Goal: Communication & Community: Answer question/provide support

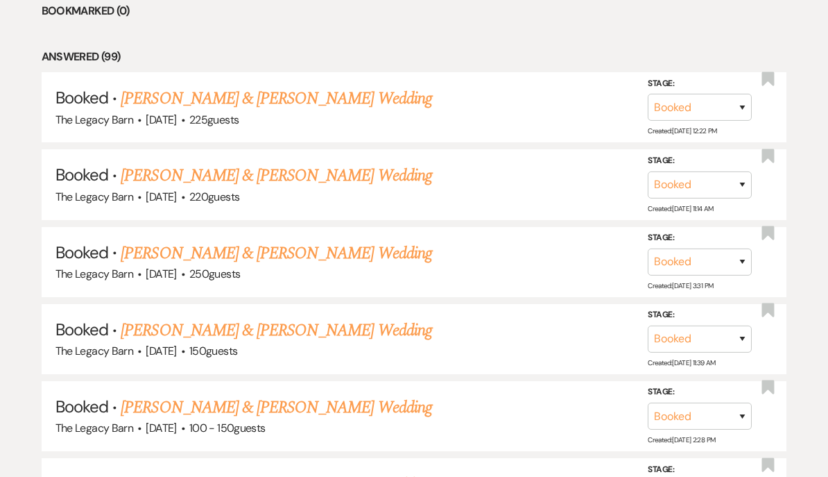
scroll to position [623, 0]
click at [163, 101] on link "[PERSON_NAME] & [PERSON_NAME] Wedding" at bounding box center [276, 99] width 311 height 25
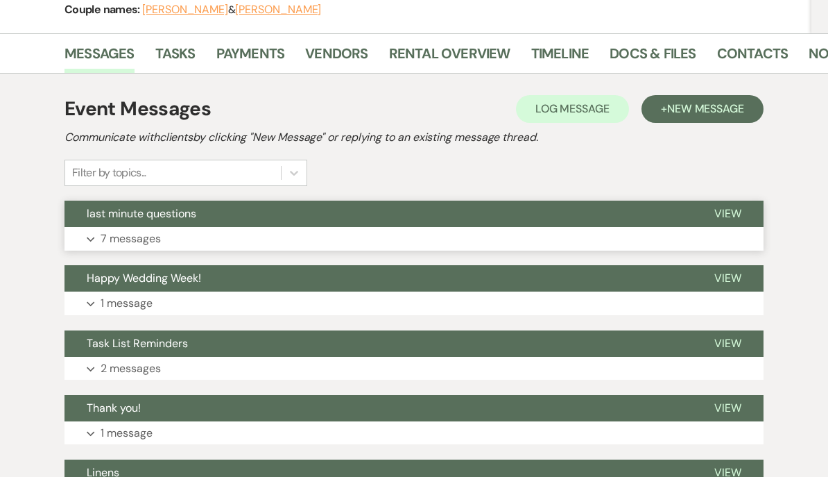
click at [116, 216] on span "last minute questions" at bounding box center [142, 213] width 110 height 15
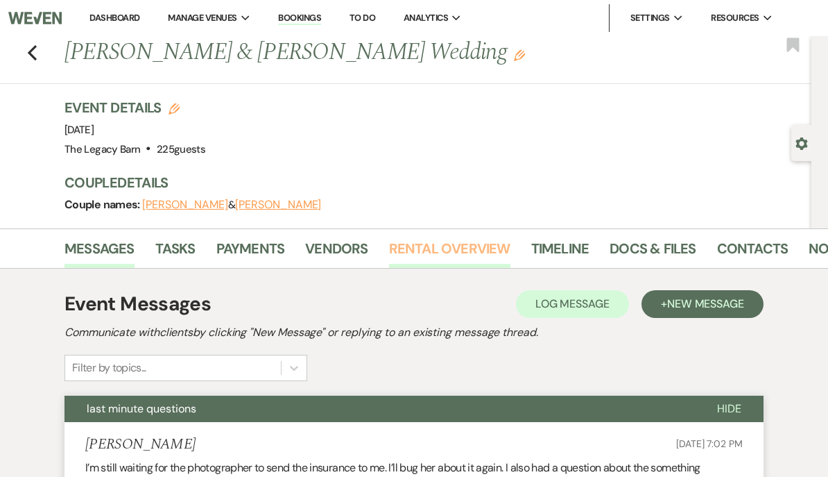
click at [434, 250] on link "Rental Overview" at bounding box center [449, 252] width 121 height 31
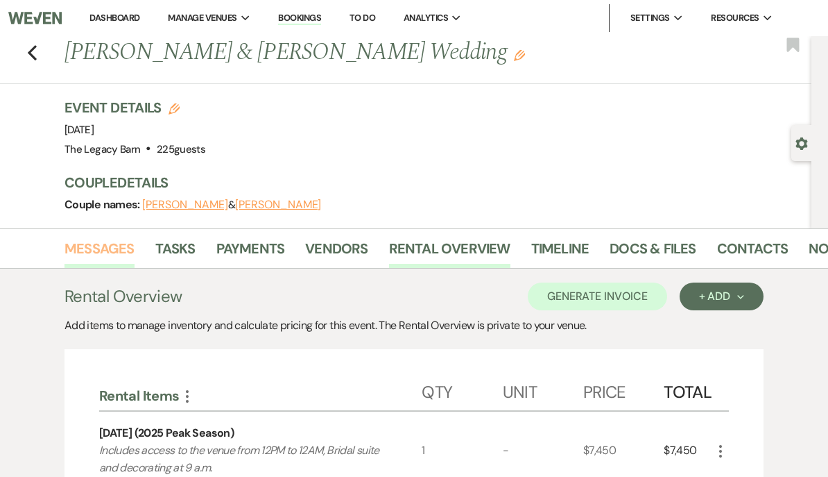
click at [91, 246] on link "Messages" at bounding box center [100, 252] width 70 height 31
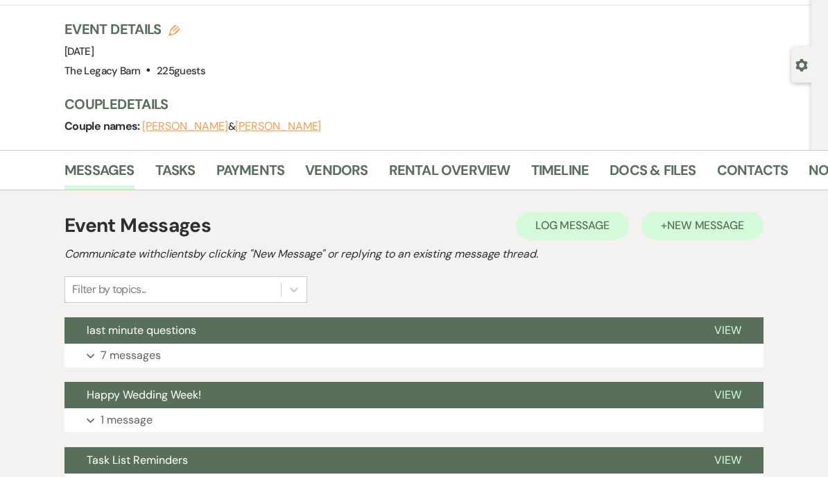
click at [705, 219] on span "New Message" at bounding box center [705, 226] width 77 height 15
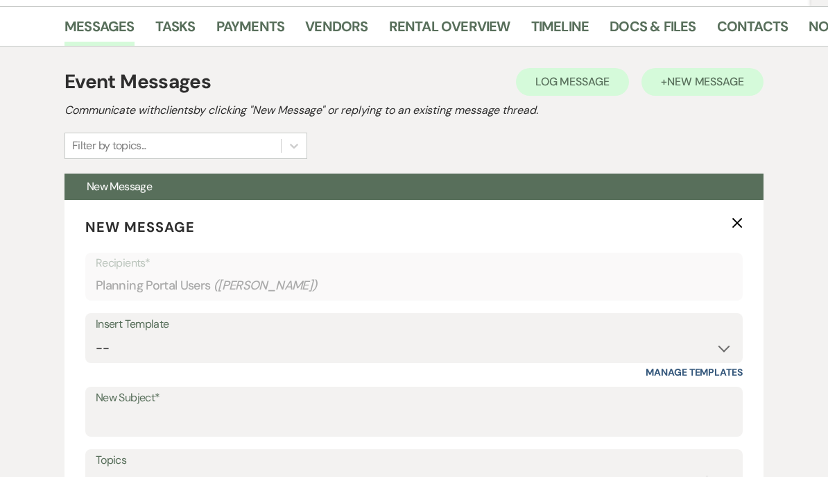
scroll to position [224, 0]
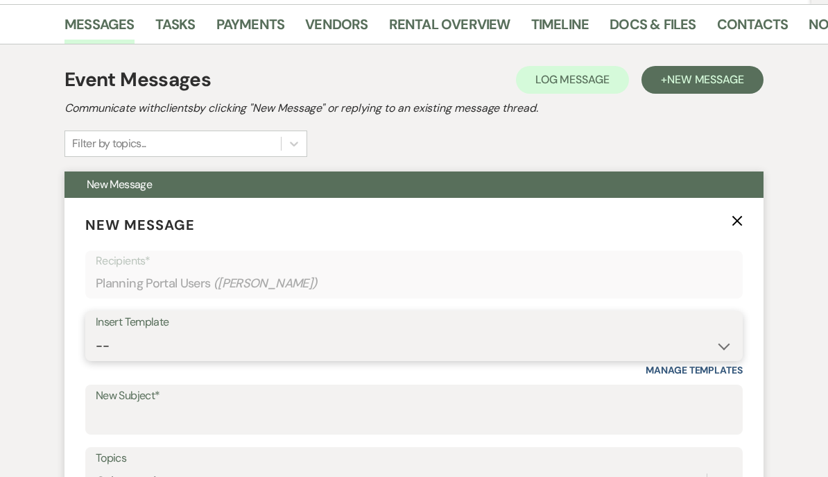
click at [108, 339] on select "-- Documents for Conversion Planning Portal Introduction Initial Inquiry Respon…" at bounding box center [414, 345] width 637 height 27
select select "3949"
type input "Accessing the venue and other important reminders"
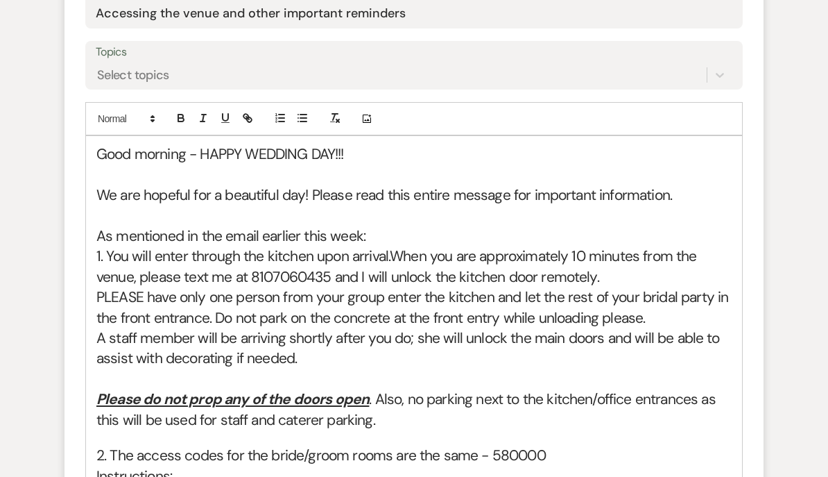
scroll to position [631, 0]
click at [214, 309] on span "PLEASE have only one person from your group enter the kitchen and let the rest …" at bounding box center [414, 306] width 636 height 40
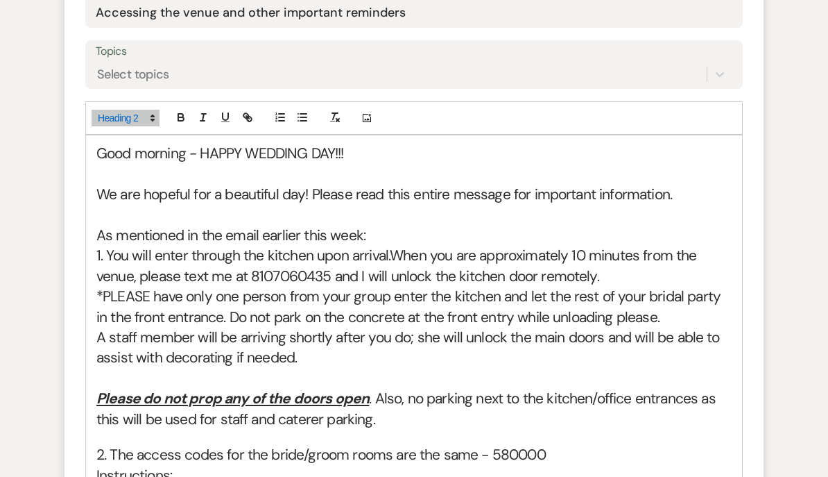
click at [209, 311] on span "*PLEASE have only one person from your group enter the kitchen and let the rest…" at bounding box center [410, 306] width 628 height 40
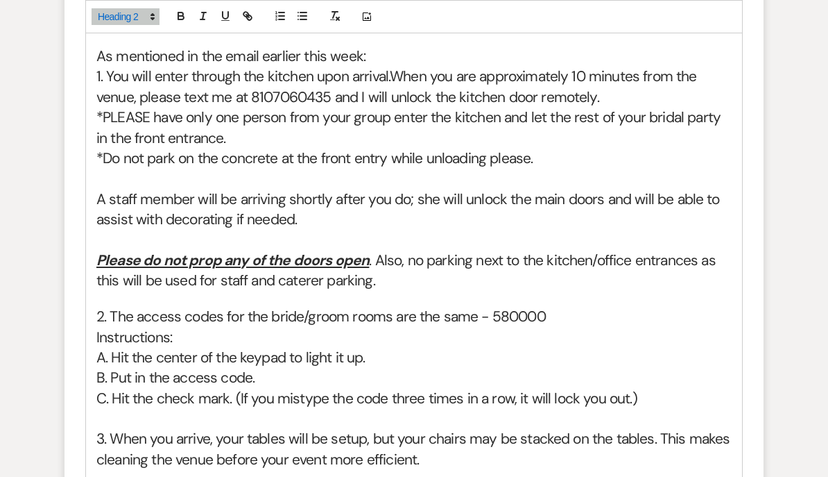
scroll to position [808, 0]
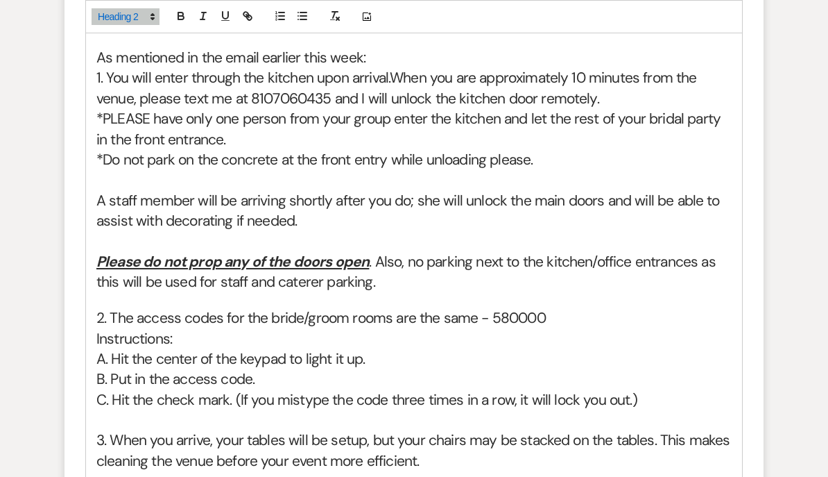
click at [98, 255] on u "Please do not prop any of the doors open" at bounding box center [232, 261] width 273 height 19
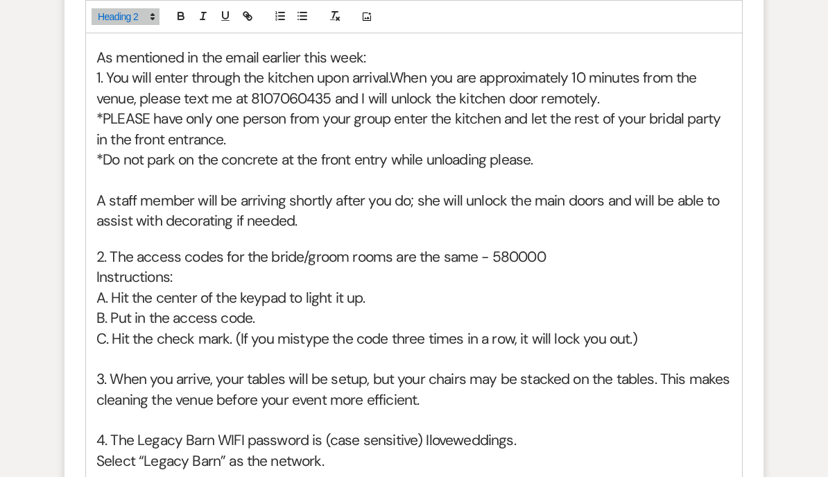
click at [545, 151] on h2 "*Do not park on the concrete at the front entry while unloading please." at bounding box center [413, 160] width 635 height 20
click at [543, 157] on h2 "*Do not park on the concrete at the front entry while unloading please." at bounding box center [413, 160] width 635 height 20
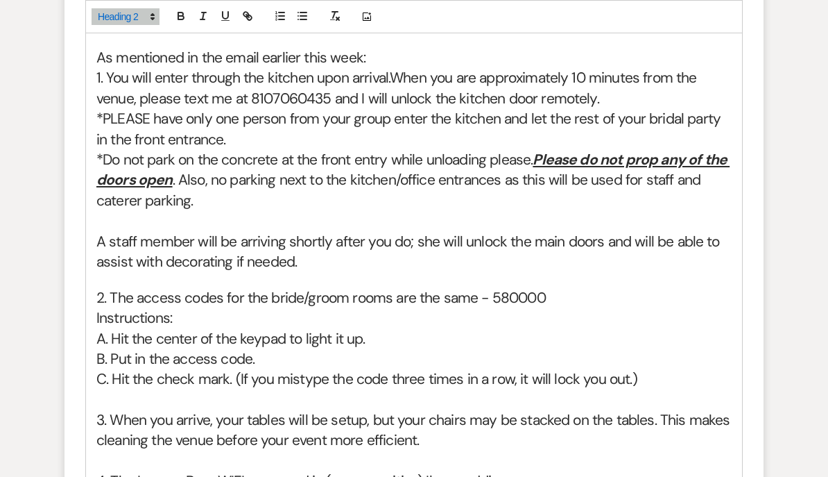
click at [542, 157] on u "Please do not prop any of the doors open" at bounding box center [412, 170] width 633 height 40
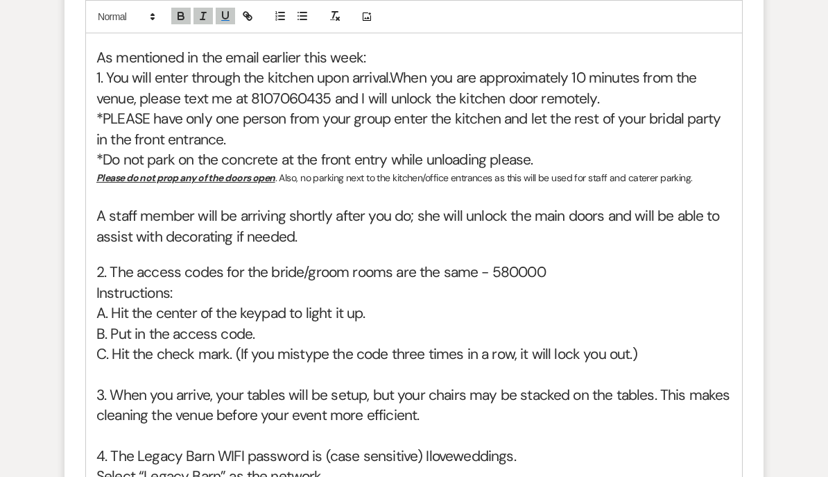
click at [540, 153] on h2 "*Do not park on the concrete at the front entry while unloading please." at bounding box center [413, 160] width 635 height 20
click at [99, 171] on u "Please do not prop any of the doors open" at bounding box center [185, 177] width 179 height 12
click at [117, 18] on span at bounding box center [126, 16] width 68 height 17
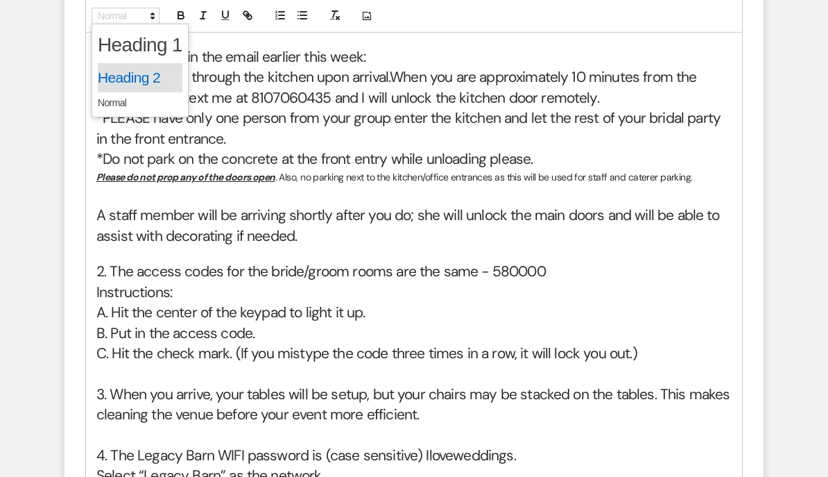
click at [113, 83] on span at bounding box center [140, 78] width 85 height 29
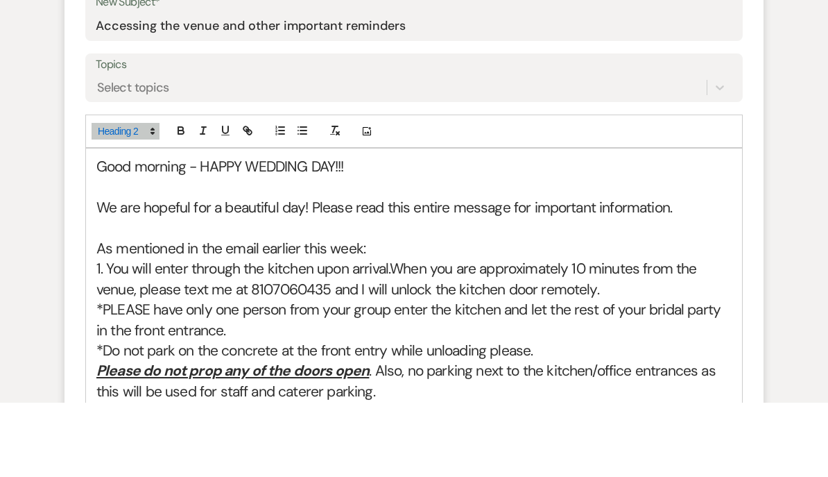
scroll to position [556, 0]
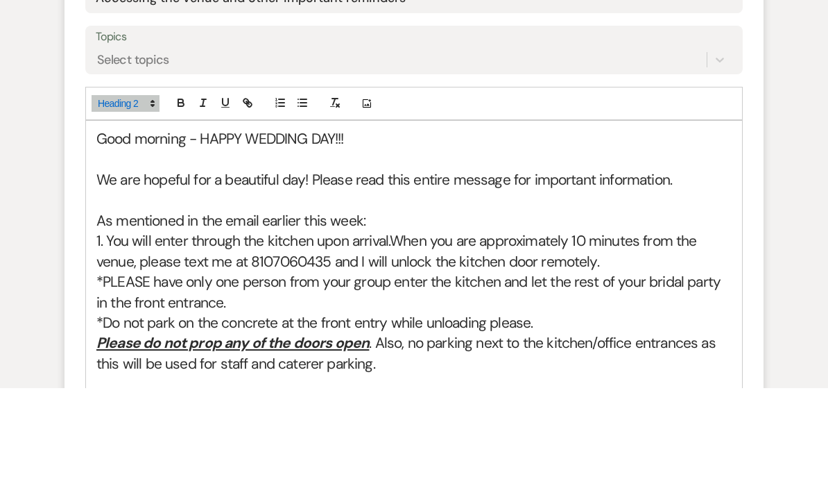
click at [134, 361] on span "*PLEASE have only one person from your group enter the kitchen and let the rest…" at bounding box center [410, 381] width 628 height 40
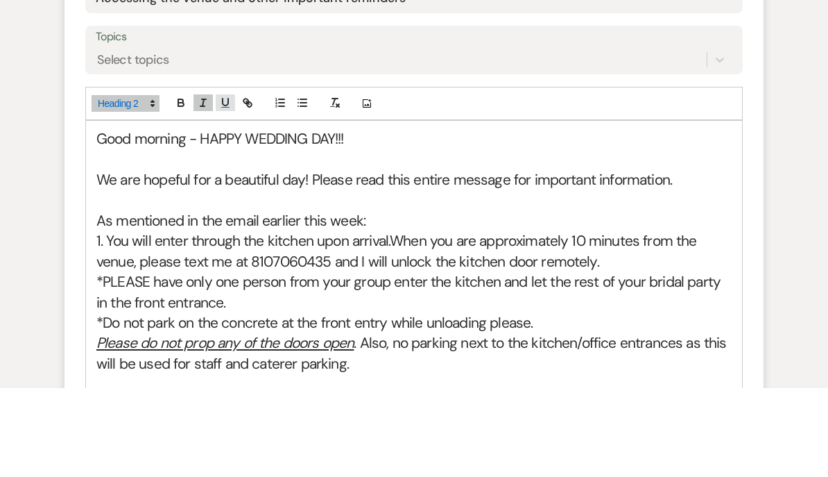
click at [227, 187] on icon "button" at bounding box center [226, 190] width 6 height 7
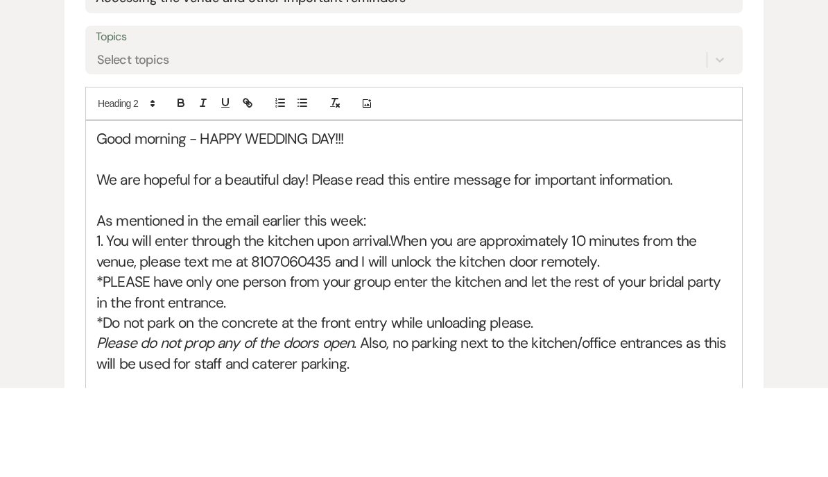
scroll to position [645, 0]
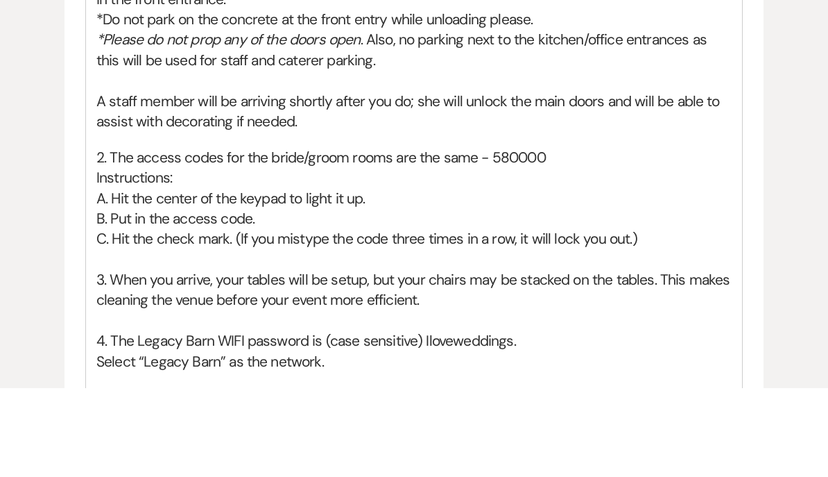
scroll to position [881, 0]
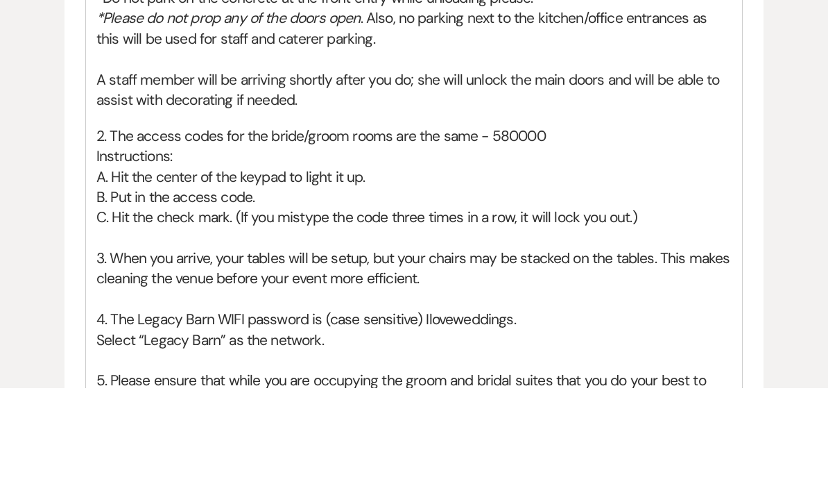
click at [99, 256] on h2 "A. Hit the center of the keypad to light it up." at bounding box center [413, 266] width 635 height 20
click at [101, 276] on h2 "B. Put in the access code." at bounding box center [413, 286] width 635 height 20
click at [100, 296] on h2 "C. Hit the check mark. (If you mistype the code three times in a row, it will l…" at bounding box center [413, 306] width 635 height 20
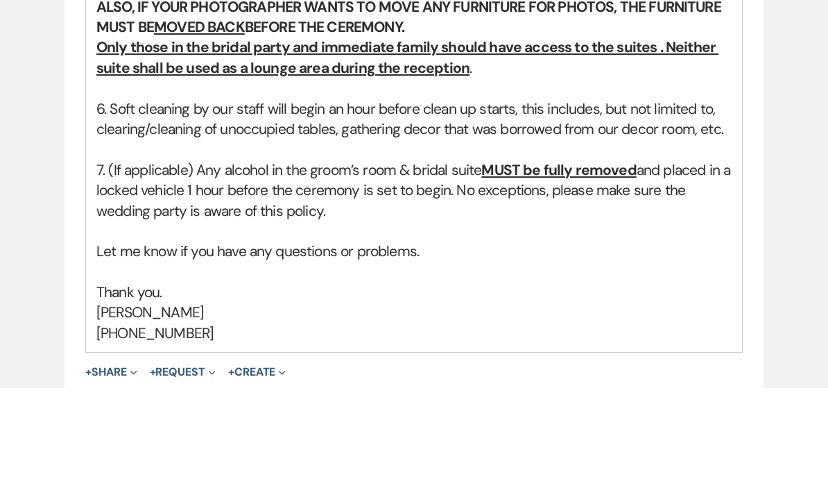
scroll to position [1317, 0]
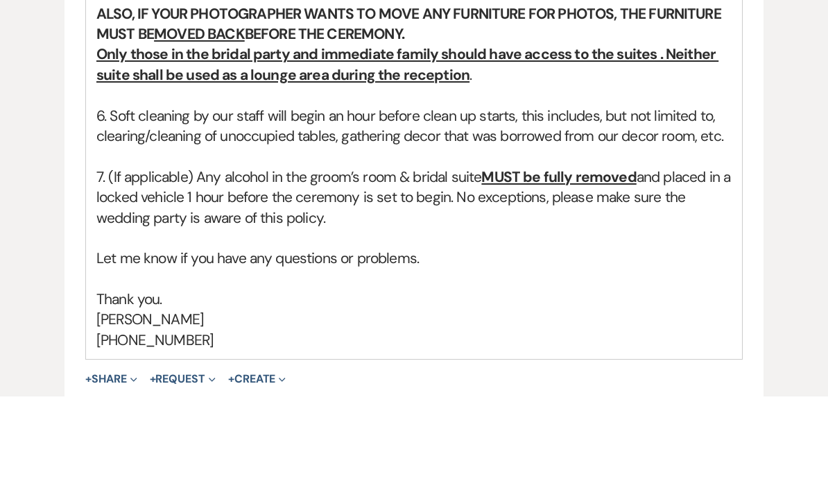
click at [198, 248] on h2 "7. (If applicable) Any alcohol in the groom’s room & bridal suite MUST be fully…" at bounding box center [413, 278] width 635 height 61
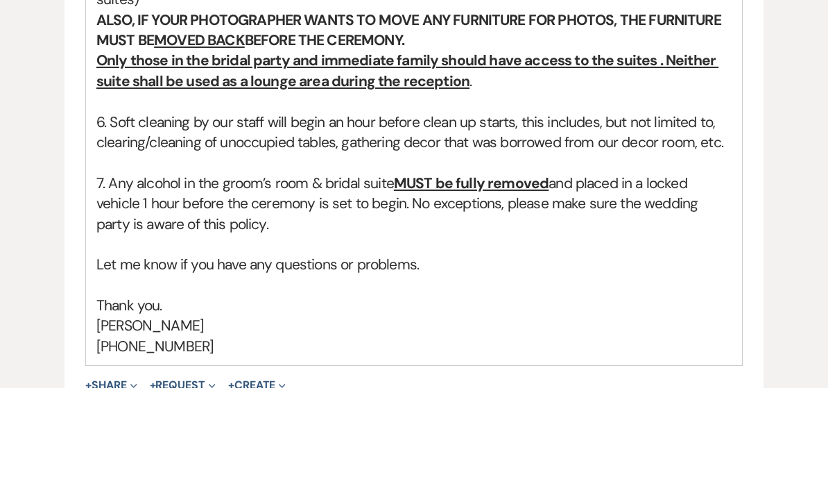
scroll to position [1325, 0]
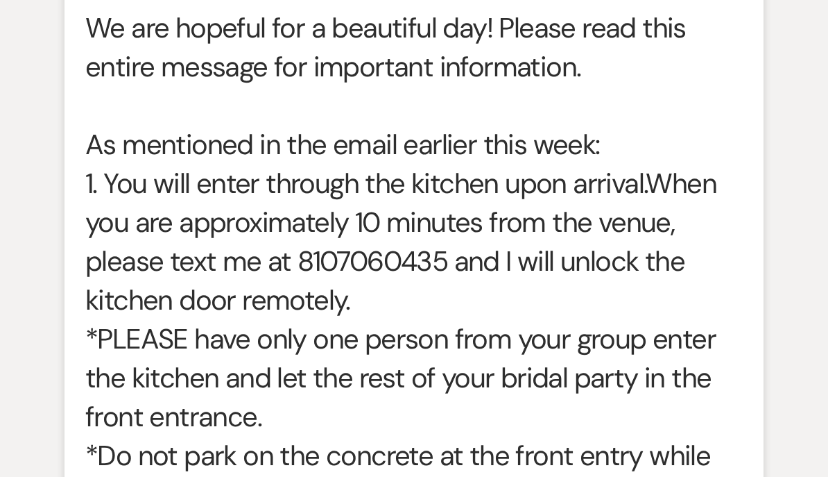
scroll to position [0, 0]
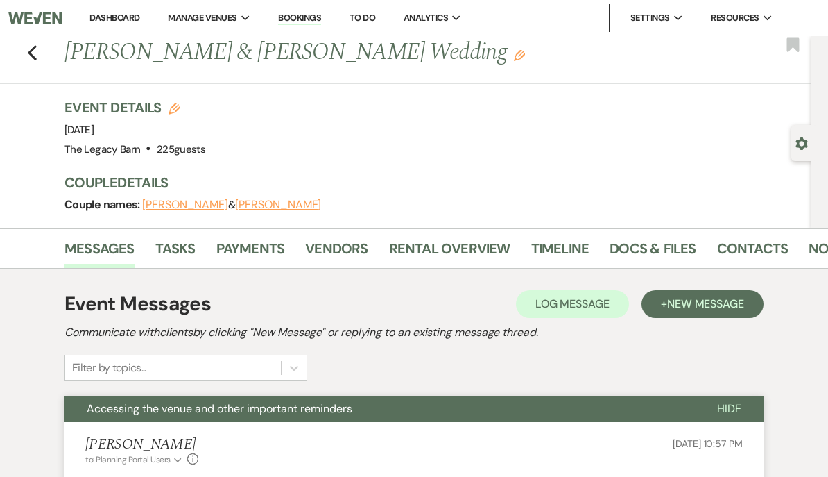
click at [105, 21] on link "Dashboard" at bounding box center [114, 18] width 50 height 12
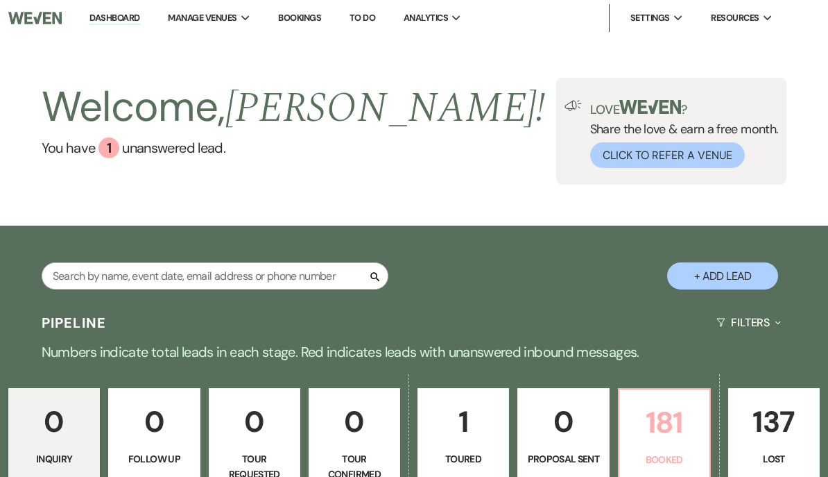
click at [673, 425] on p "181" at bounding box center [665, 422] width 74 height 46
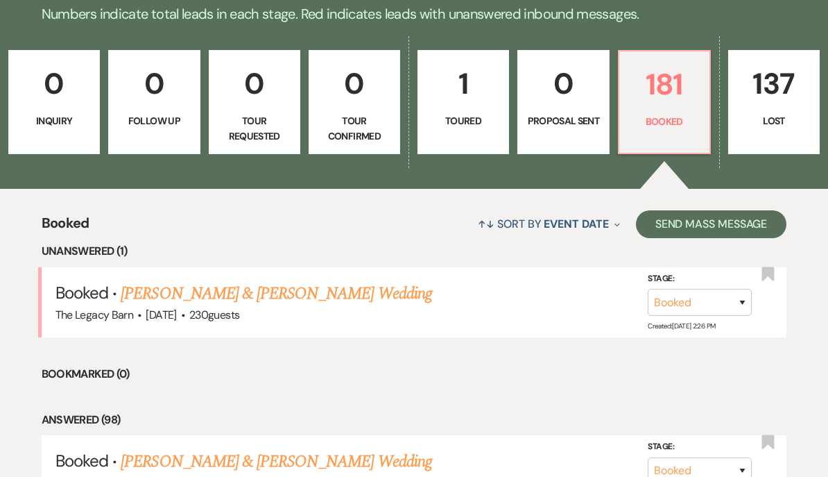
scroll to position [338, 0]
